Goal: Find contact information: Find contact information

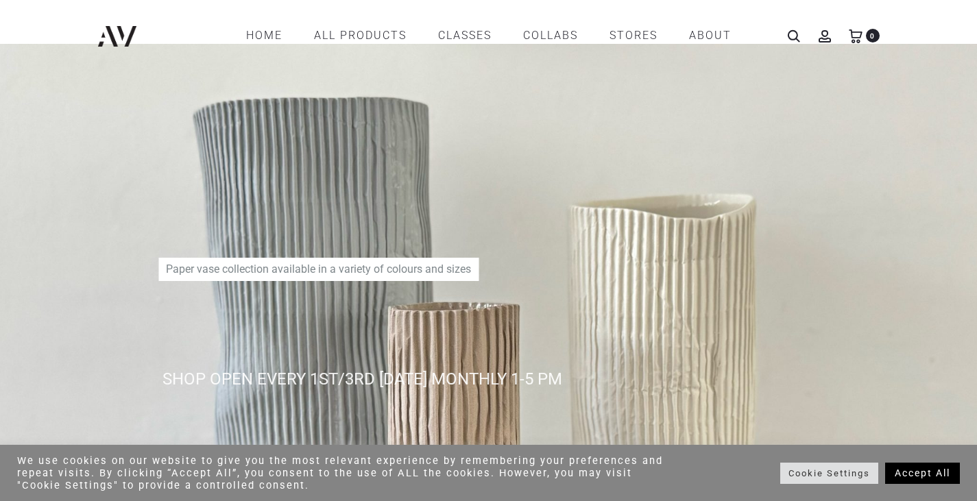
click at [466, 39] on link "CLASSES" at bounding box center [464, 35] width 53 height 23
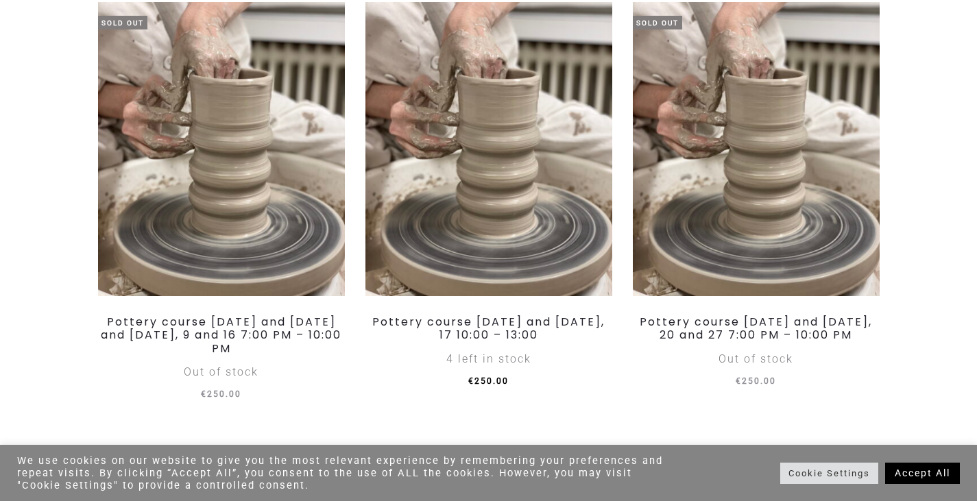
scroll to position [257, 0]
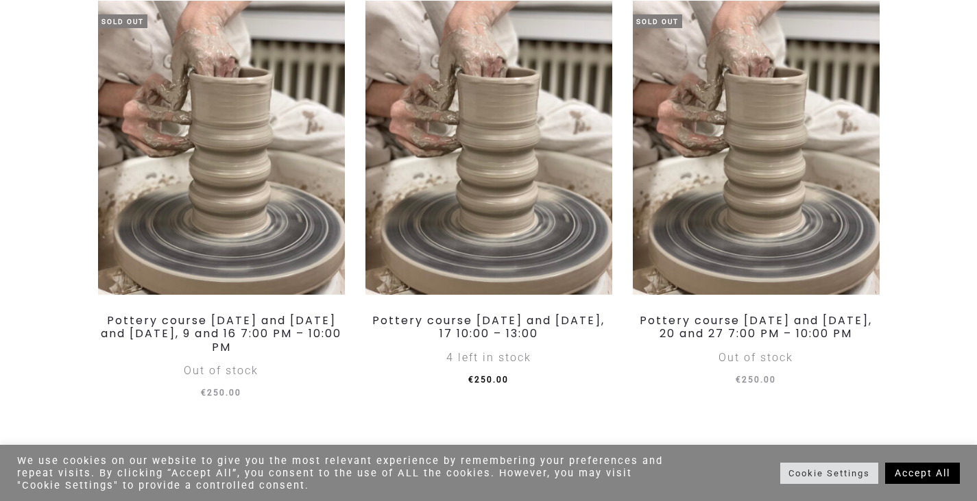
click at [921, 476] on link "Accept All" at bounding box center [922, 473] width 75 height 21
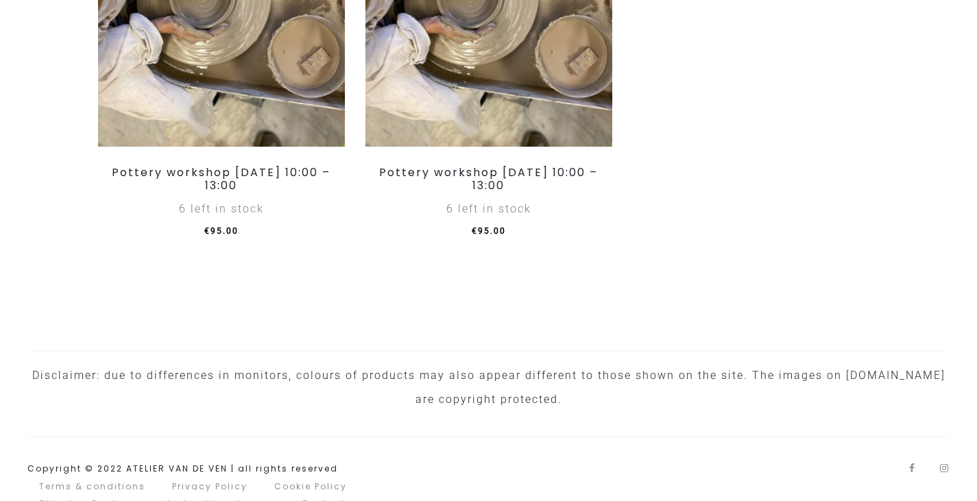
scroll to position [1770, 0]
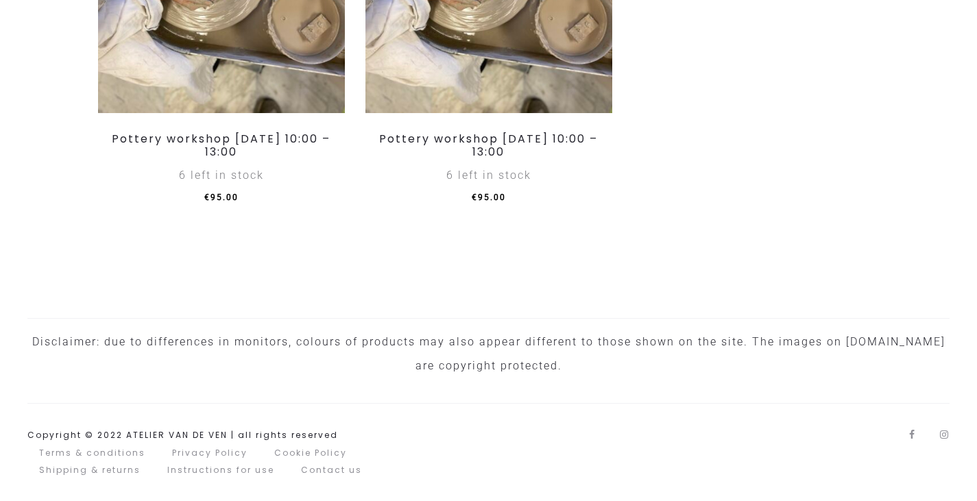
click at [331, 473] on link "Contact us" at bounding box center [331, 470] width 61 height 12
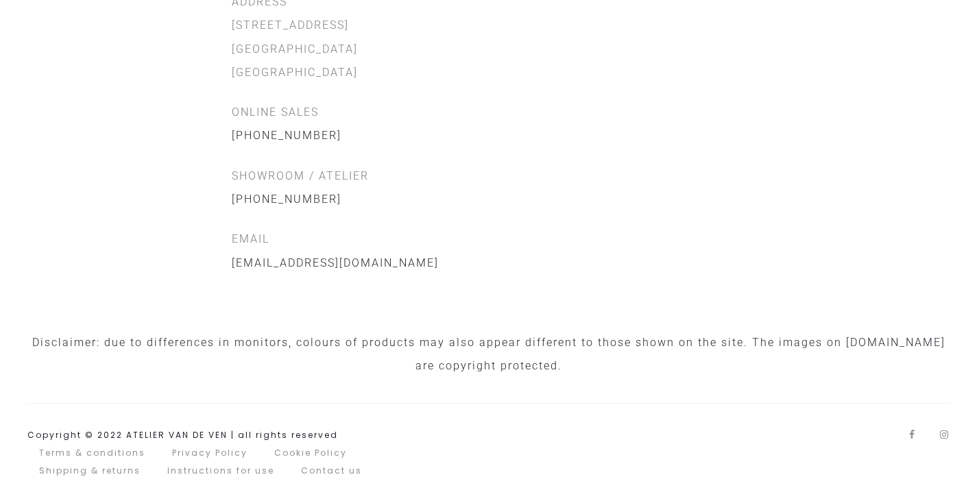
scroll to position [513, 0]
drag, startPoint x: 402, startPoint y: 260, endPoint x: 180, endPoint y: 274, distance: 222.0
click at [180, 274] on div "If you have any question please don’t hesitate to contact us ADDRESS Oudedijk 7…" at bounding box center [489, 102] width 802 height 346
copy link "info@ateliervandeven.store"
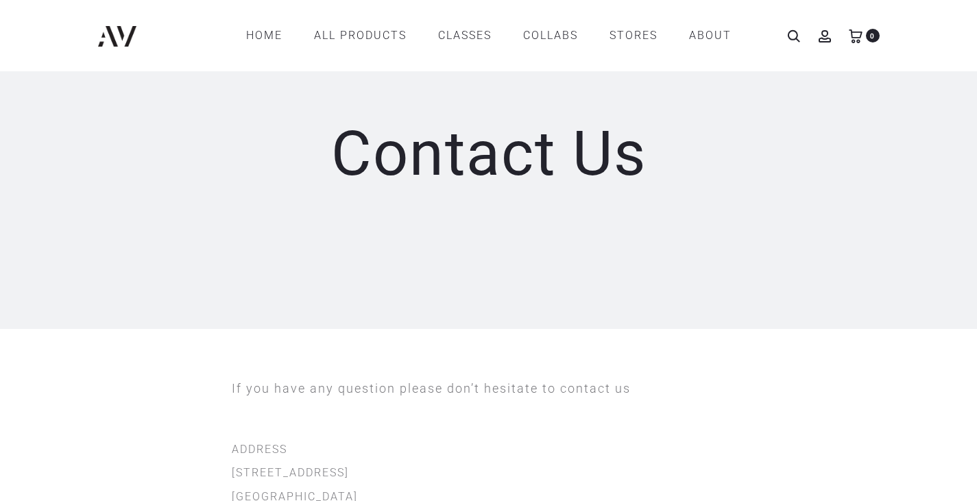
scroll to position [0, 0]
